Goal: Find specific page/section: Find specific page/section

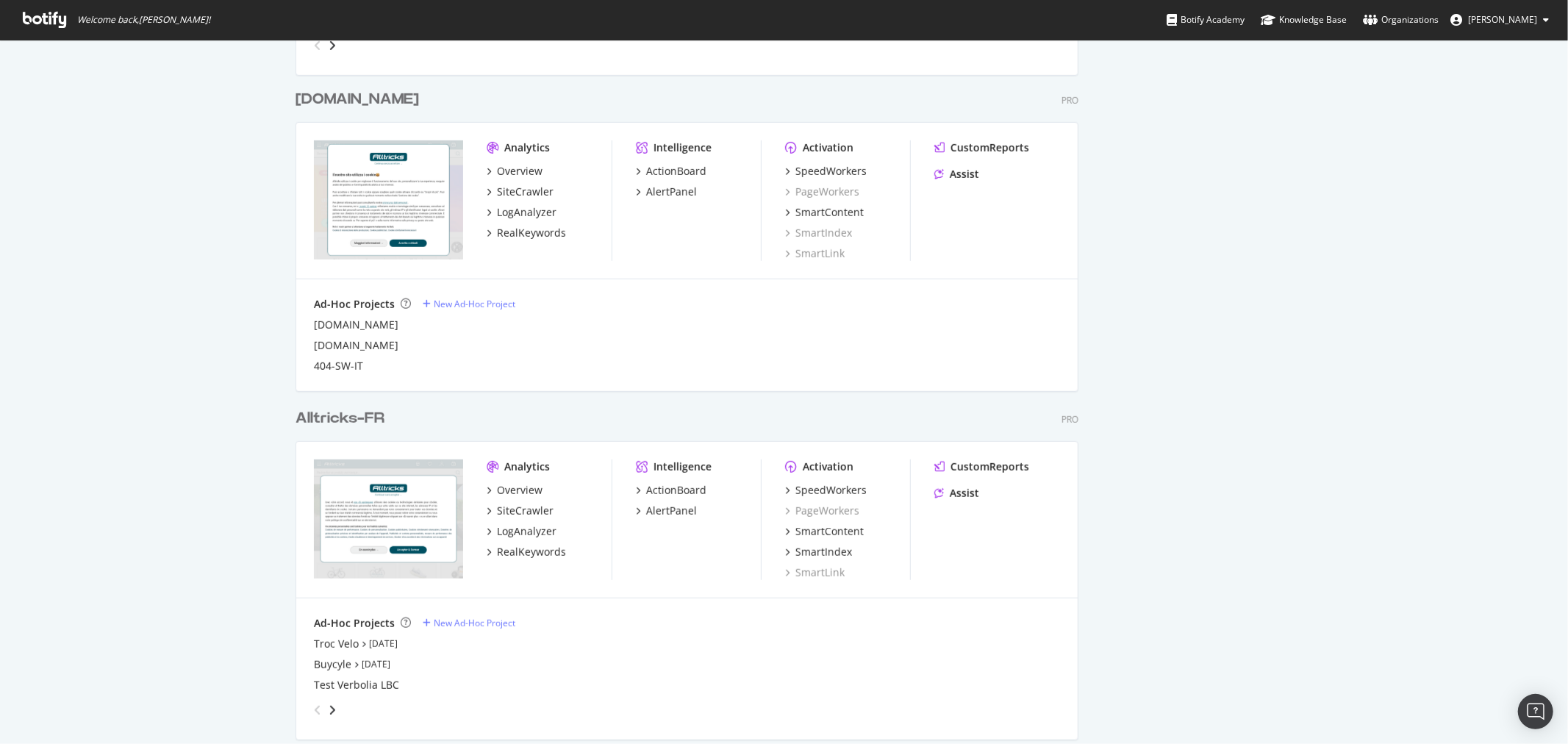
scroll to position [905, 0]
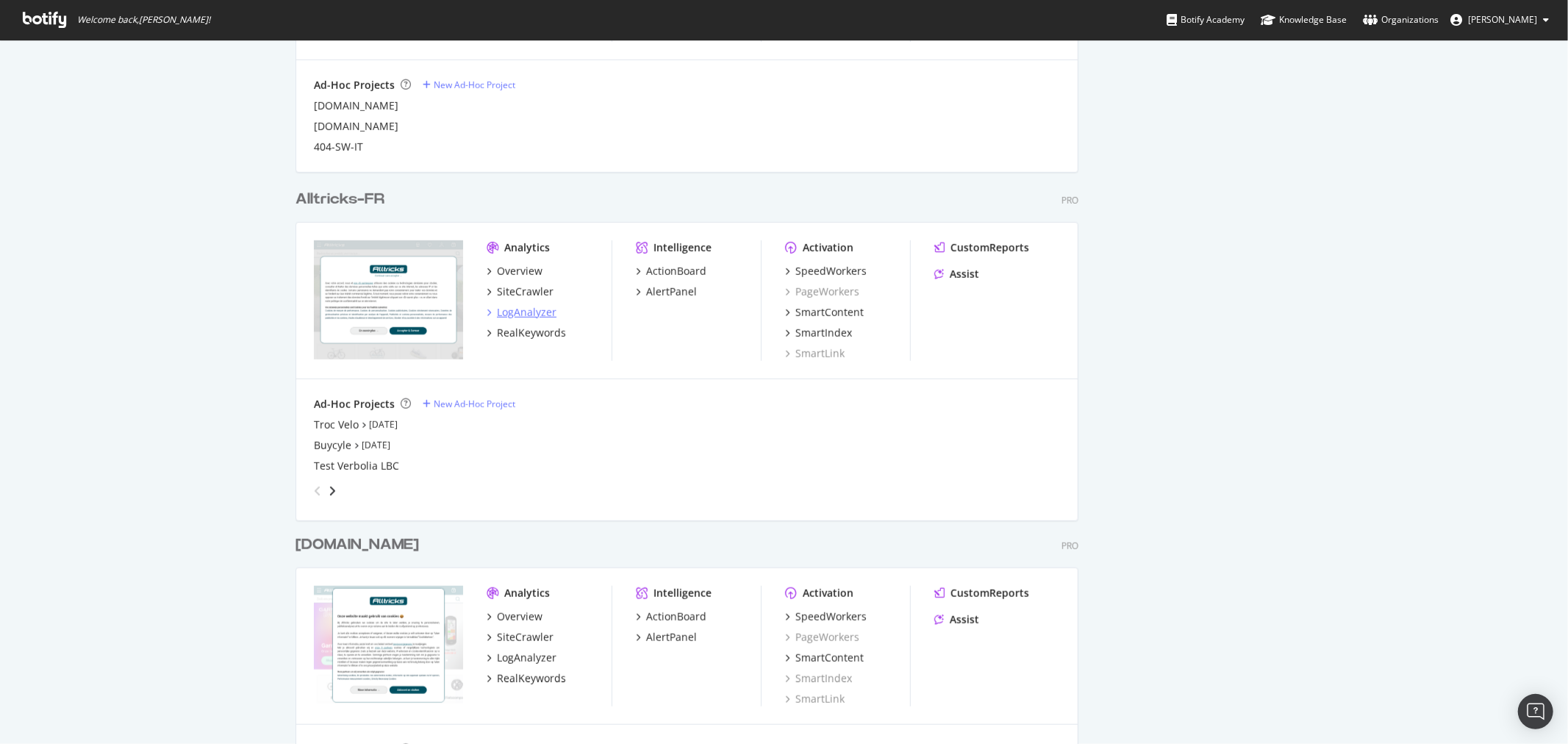
click at [517, 314] on div "LogAnalyzer" at bounding box center [527, 312] width 60 height 14
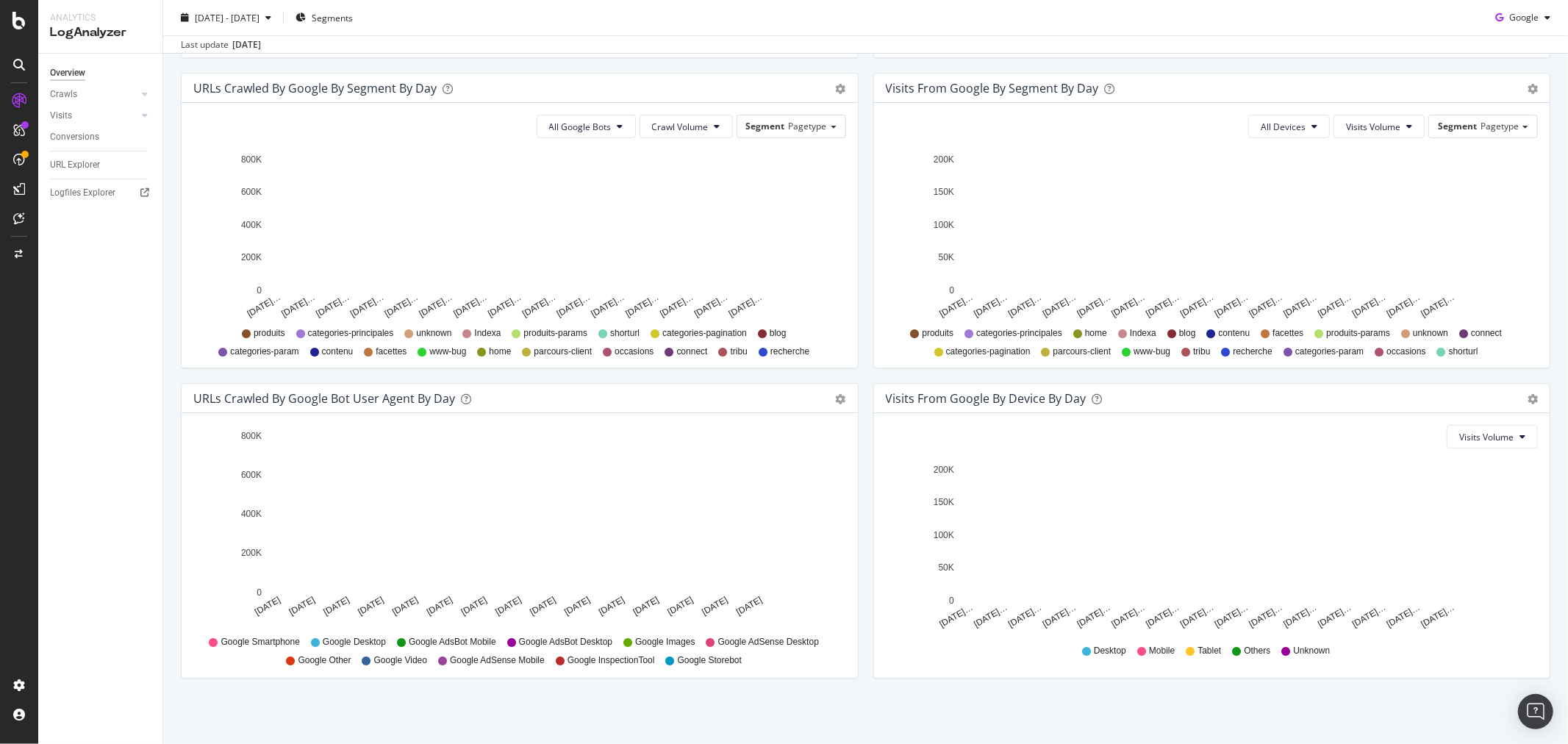
scroll to position [481, 0]
